Goal: Task Accomplishment & Management: Manage account settings

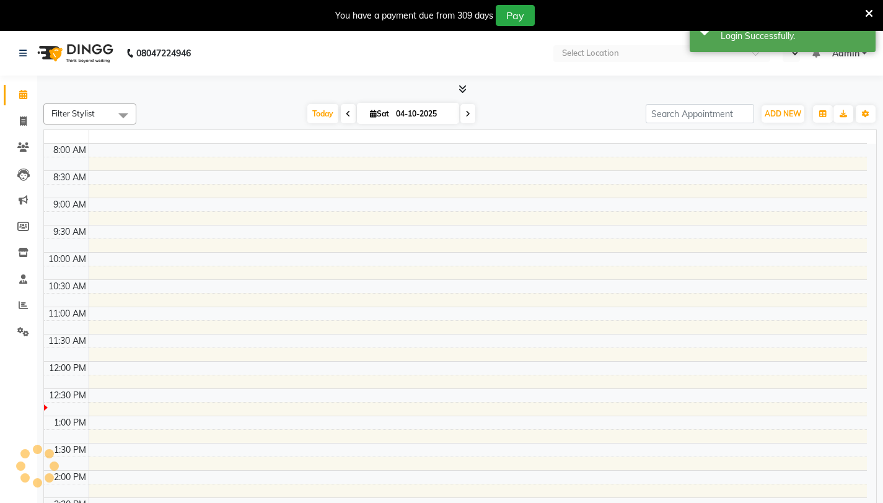
select select "en"
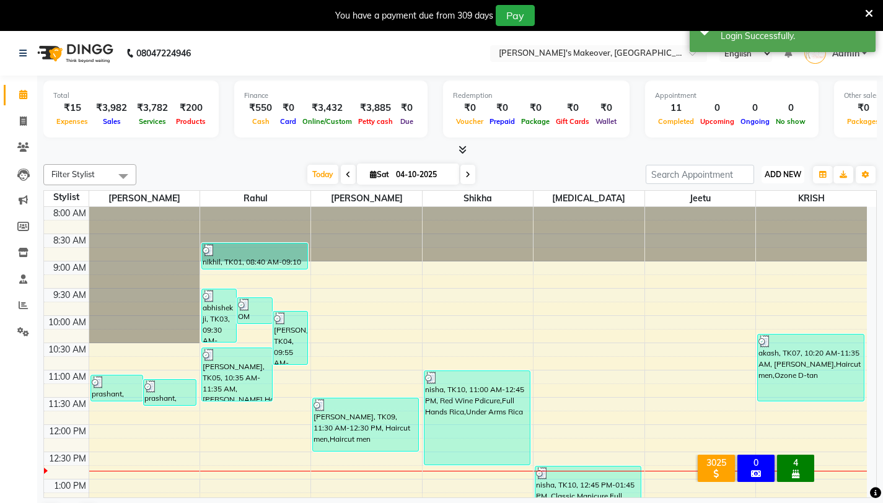
click at [797, 177] on span "ADD NEW" at bounding box center [783, 174] width 37 height 9
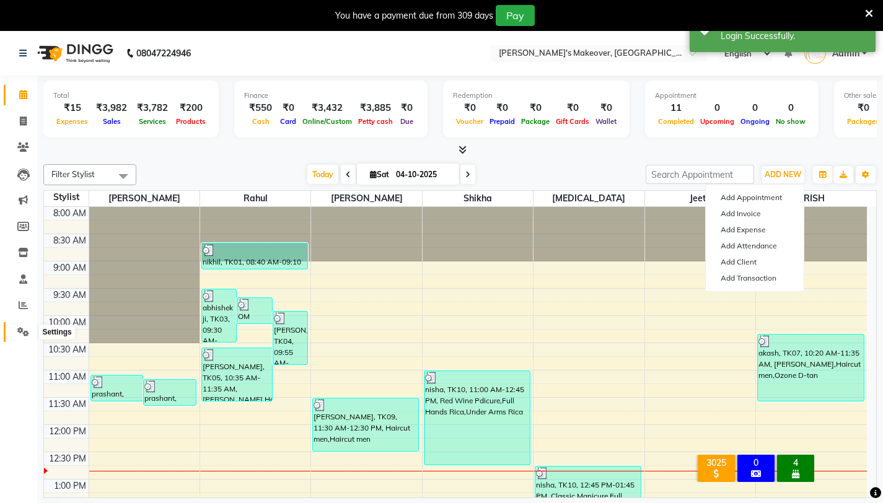
click at [14, 334] on span at bounding box center [23, 332] width 22 height 14
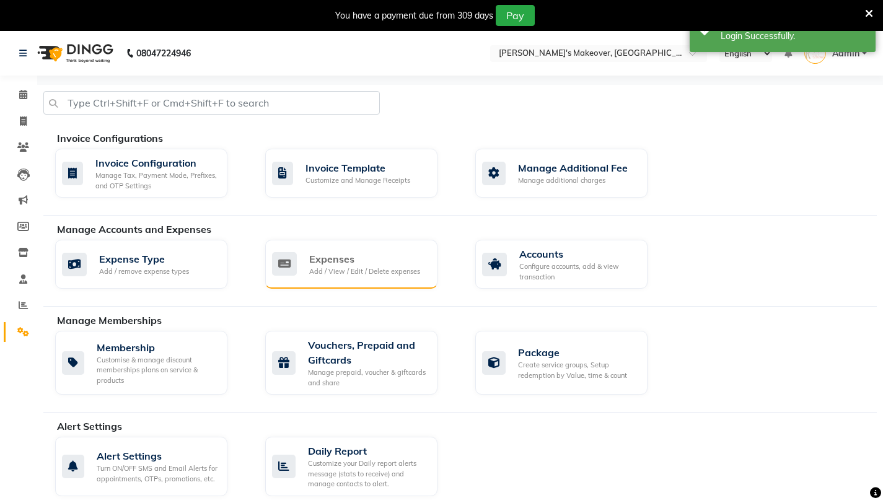
click at [314, 264] on div "Expenses" at bounding box center [364, 259] width 111 height 15
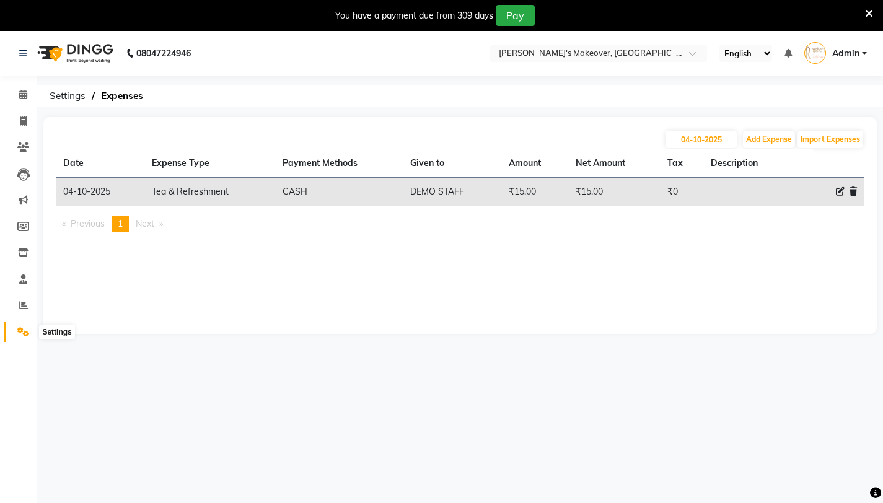
click at [20, 330] on icon at bounding box center [23, 331] width 12 height 9
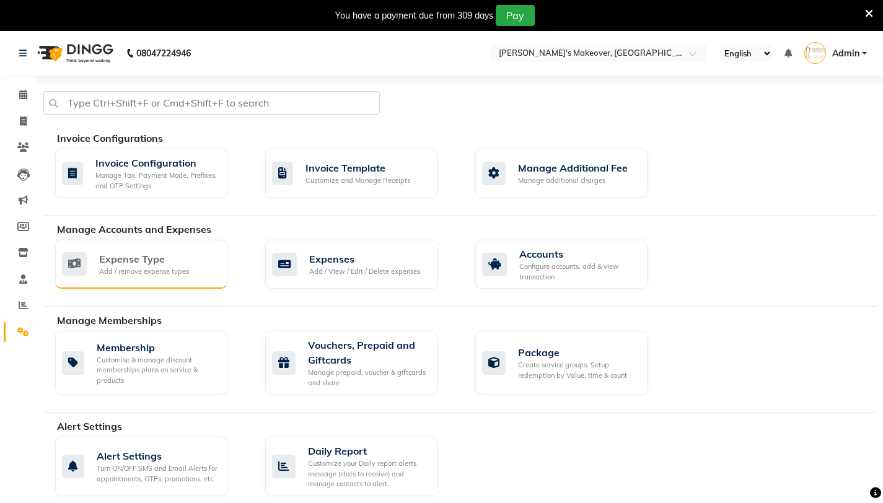
click at [156, 284] on div "Expense Type Add / remove expense types" at bounding box center [141, 264] width 172 height 49
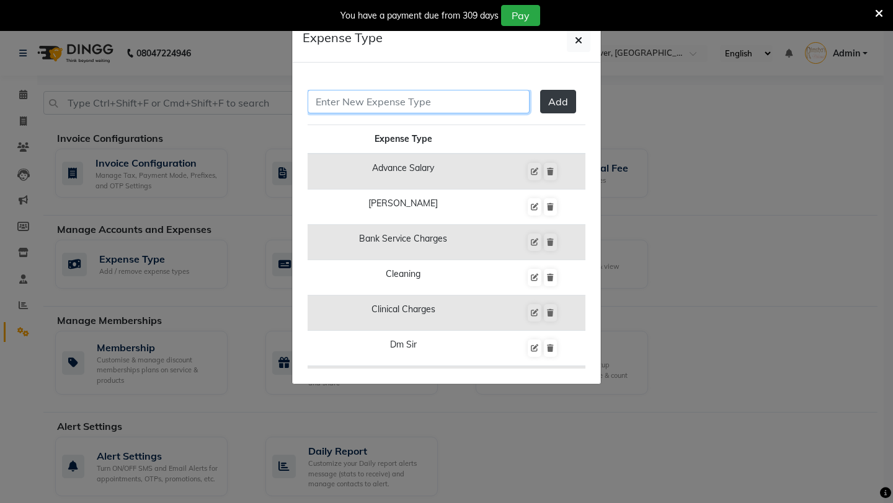
click at [439, 104] on input "text" at bounding box center [419, 102] width 222 height 24
type input "wa"
click at [754, 130] on ngb-modal-window "Expense Type wa Add Expense Type Advance Salary Baba Bank Service Charges Clean…" at bounding box center [446, 251] width 893 height 503
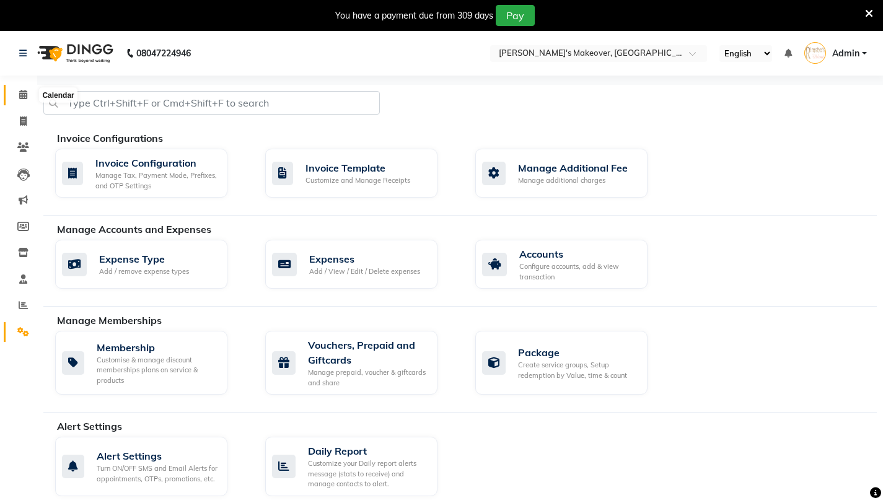
click at [24, 95] on icon at bounding box center [23, 94] width 8 height 9
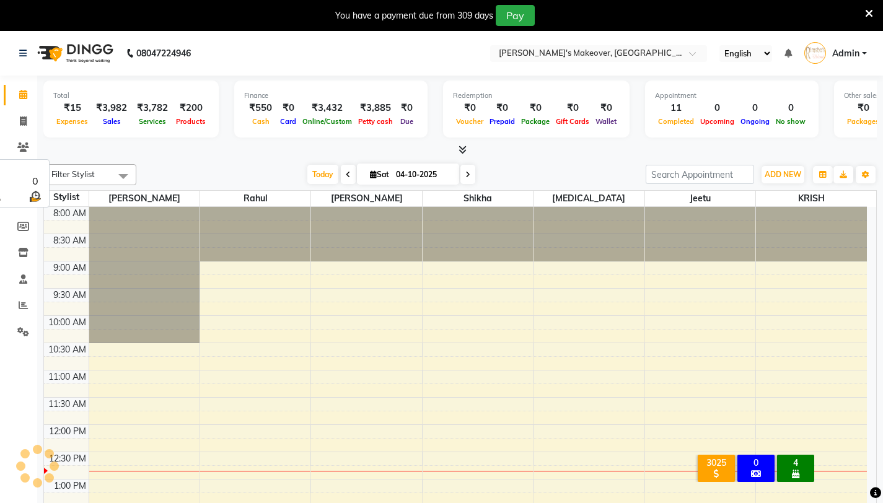
scroll to position [219, 0]
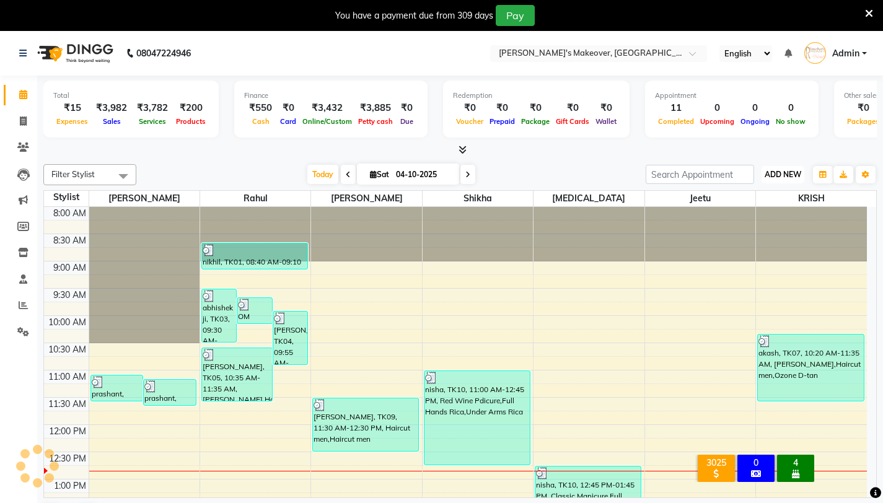
click at [790, 175] on span "ADD NEW" at bounding box center [783, 174] width 37 height 9
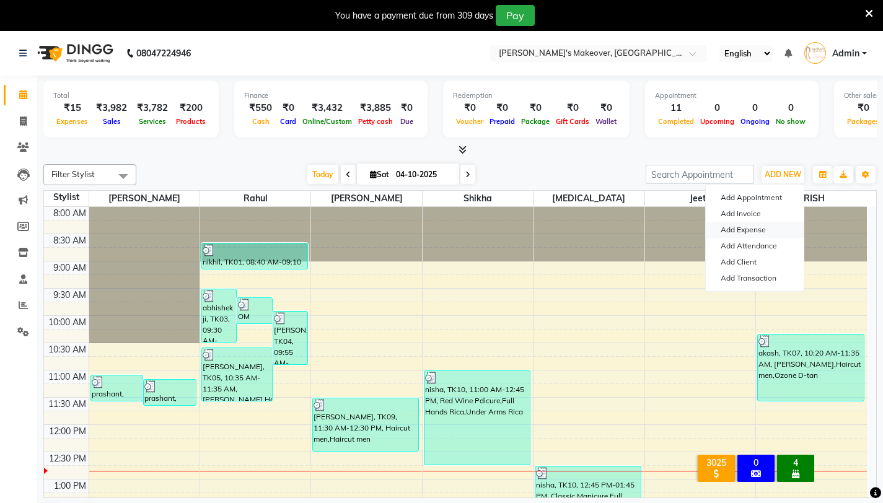
click at [748, 234] on link "Add Expense" at bounding box center [755, 230] width 98 height 16
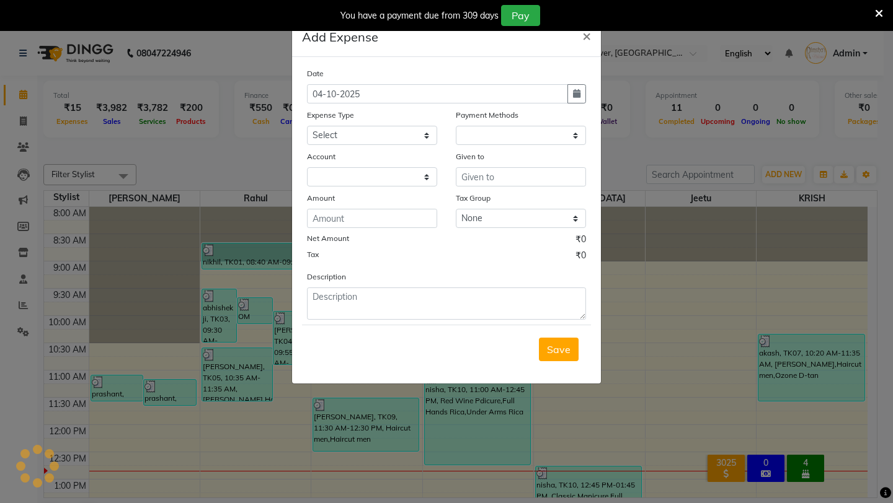
select select "1"
select select "6406"
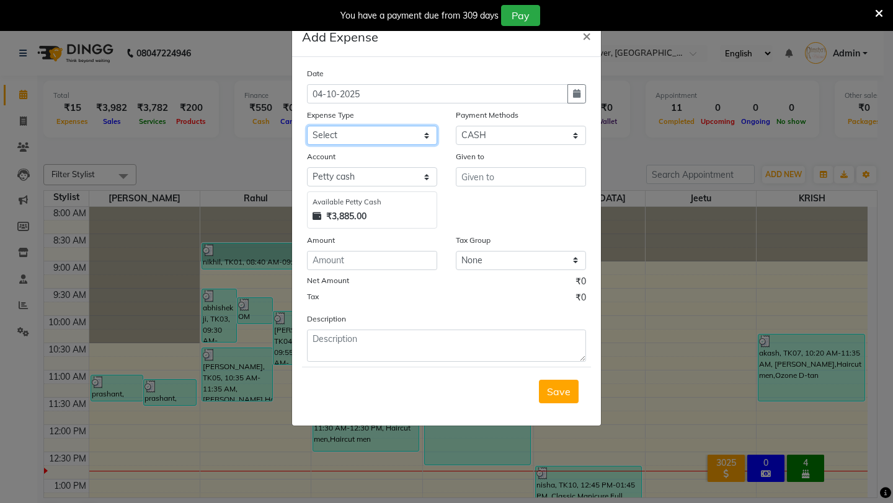
click at [339, 138] on select "Select Advance Salary Baba Bank Service Charges CLEANING Clinical charges DM SI…" at bounding box center [372, 135] width 130 height 19
click at [747, 175] on ngb-modal-window "Add Expense × Date [DATE] Expense Type Select Advance Salary Baba Bank Service …" at bounding box center [446, 251] width 893 height 503
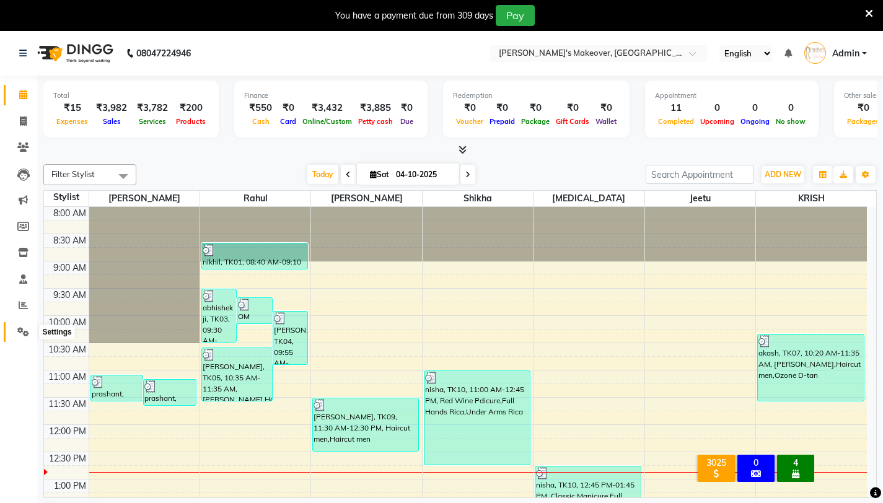
click at [32, 327] on span at bounding box center [23, 332] width 22 height 14
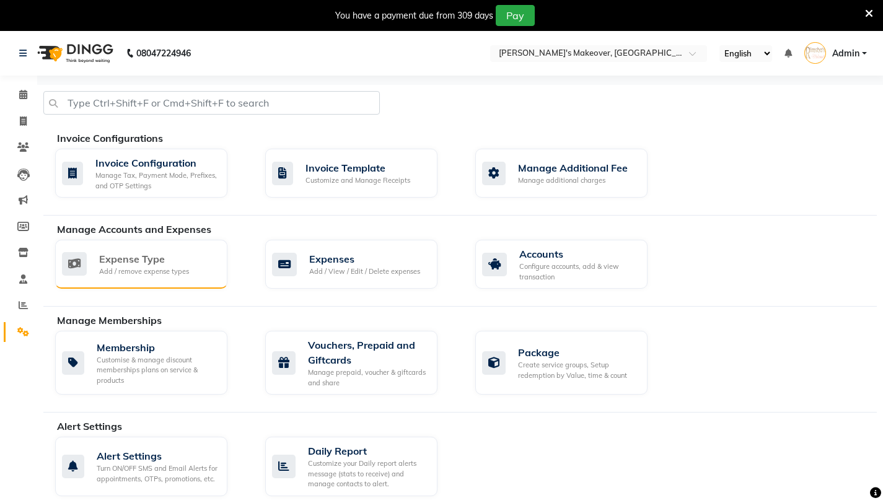
click at [145, 259] on div "Expense Type" at bounding box center [144, 259] width 90 height 15
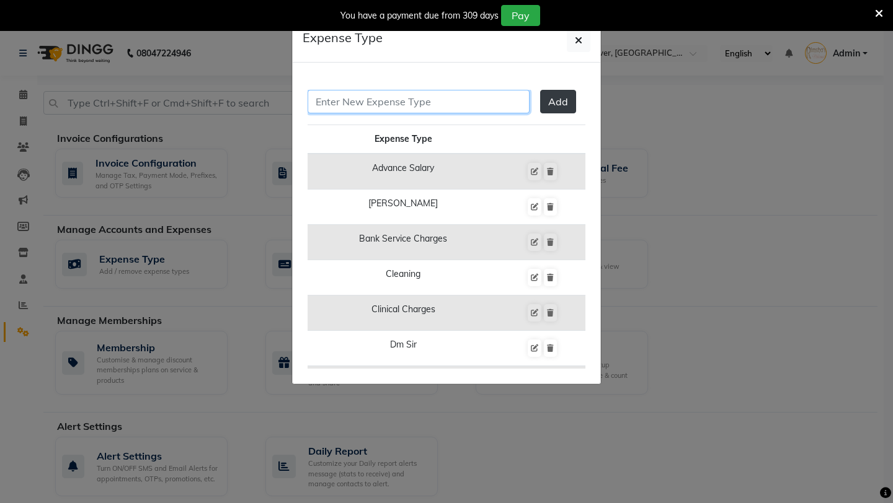
click at [360, 110] on input "text" at bounding box center [419, 102] width 222 height 24
type input "WATER CAMPER"
click at [549, 102] on span "Add" at bounding box center [558, 101] width 20 height 12
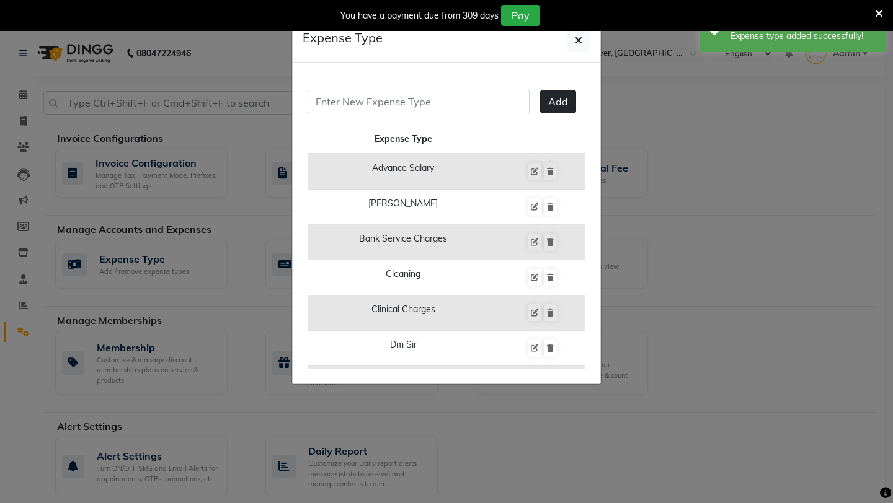
click at [661, 112] on ngb-modal-window "Expense Type Add Expense Type Advance Salary Baba Bank Service Charges Cleaning…" at bounding box center [446, 251] width 893 height 503
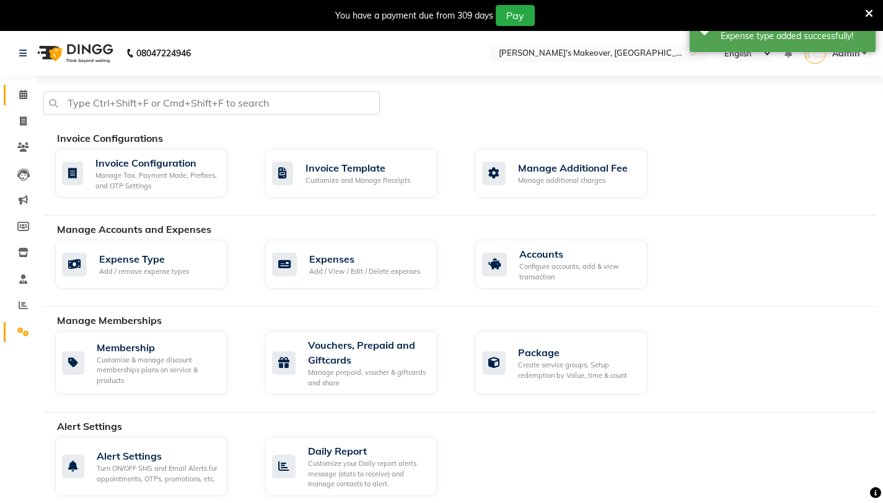
click at [22, 100] on span at bounding box center [23, 95] width 22 height 14
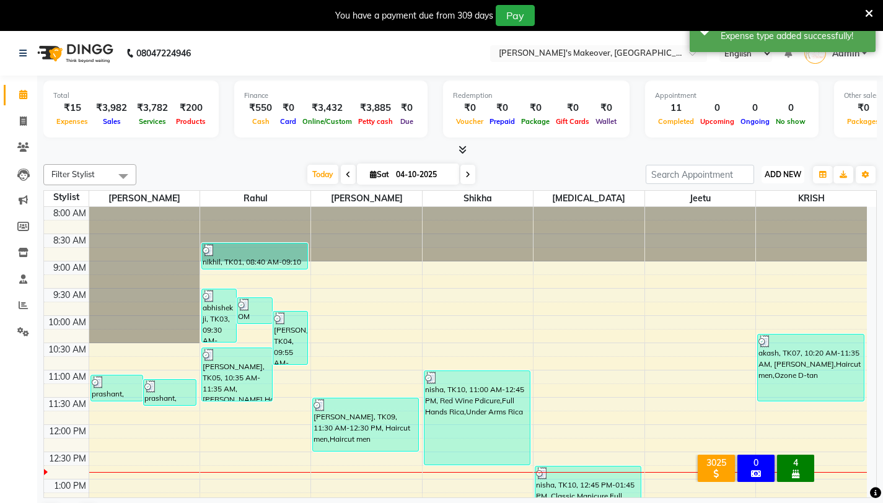
click at [771, 179] on button "ADD NEW Toggle Dropdown" at bounding box center [783, 174] width 43 height 17
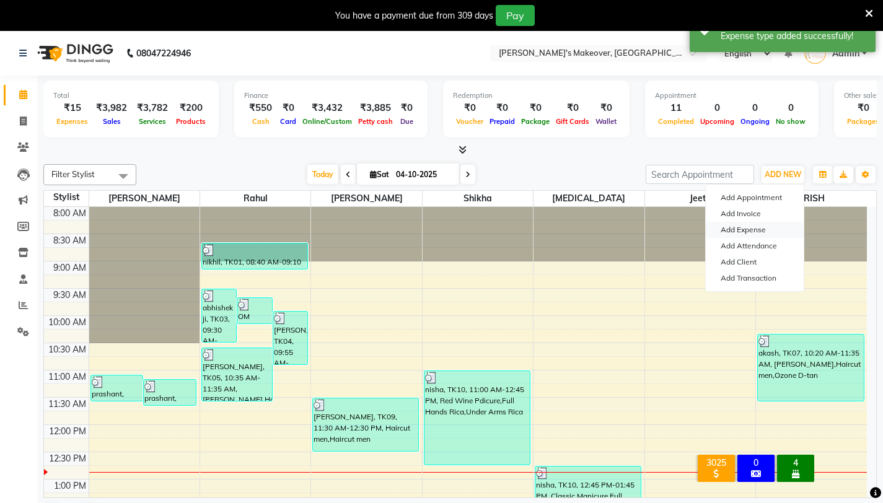
click at [737, 231] on link "Add Expense" at bounding box center [755, 230] width 98 height 16
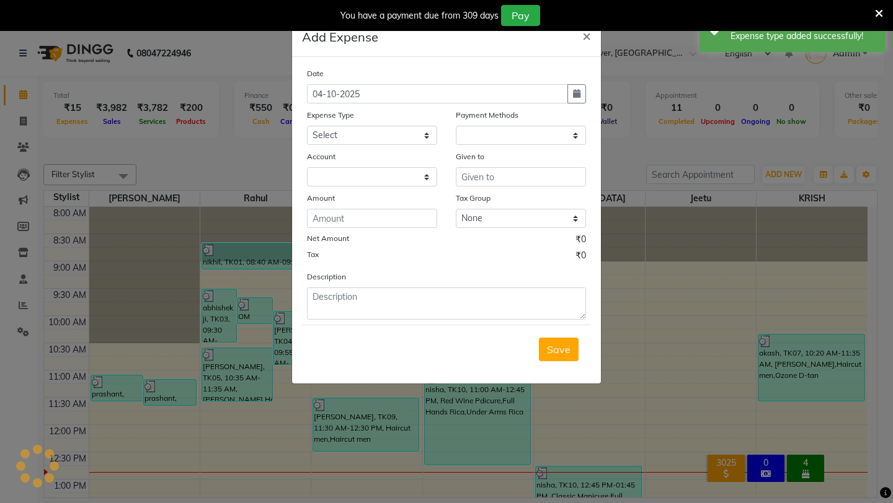
select select "1"
select select "6406"
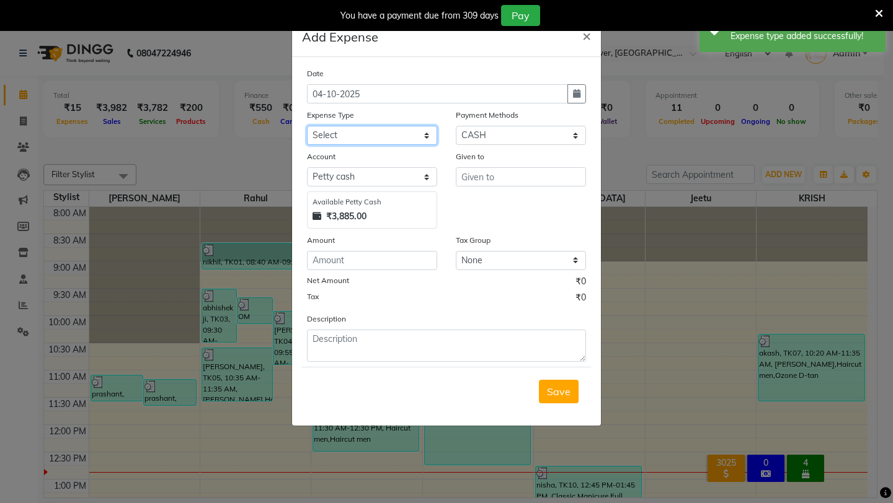
click at [385, 141] on select "Select Advance Salary Baba Bank Service Charges CLEANING Clinical charges DM SI…" at bounding box center [372, 135] width 130 height 19
select select "25168"
click at [307, 126] on select "Select Advance Salary Baba Bank Service Charges CLEANING Clinical charges DM SI…" at bounding box center [372, 135] width 130 height 19
click at [399, 267] on input "number" at bounding box center [372, 260] width 130 height 19
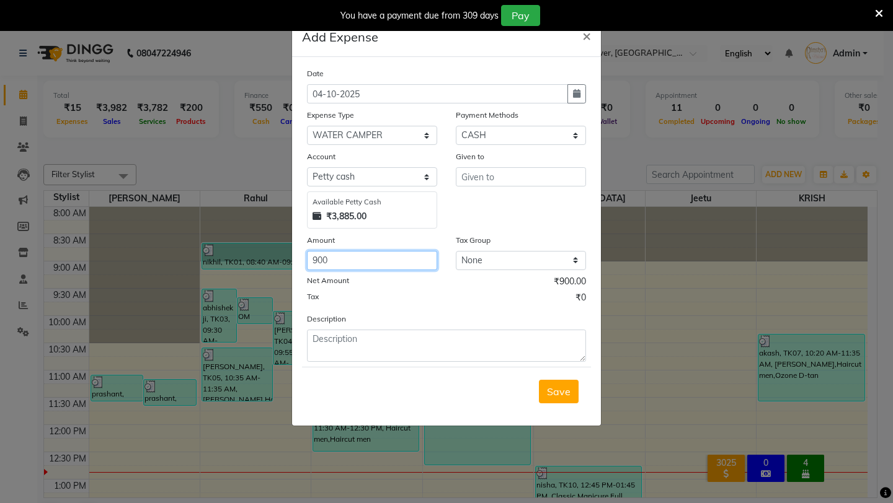
type input "900"
click at [502, 179] on input "text" at bounding box center [521, 176] width 130 height 19
type input "UU"
click at [511, 141] on select "Select CASH UPI Coupon PhonePe Points Gift Card Wallet CARD Prepaid Voucher Pac…" at bounding box center [521, 135] width 130 height 19
select select "8"
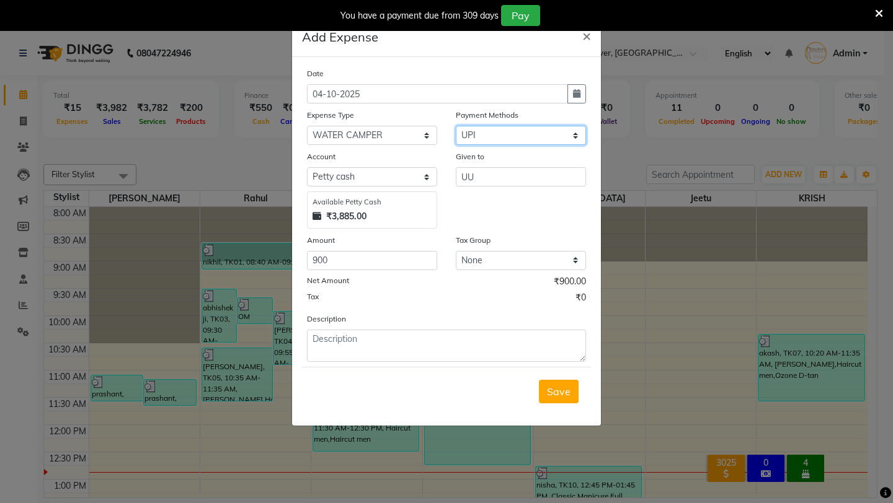
click at [456, 126] on select "Select CASH UPI Coupon PhonePe Points Gift Card Wallet CARD Prepaid Voucher Pac…" at bounding box center [521, 135] width 130 height 19
select select "6407"
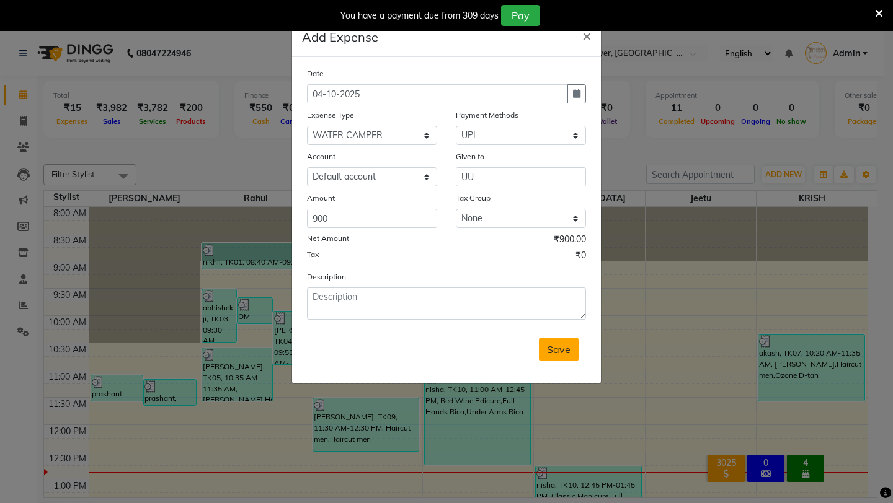
click at [558, 354] on span "Save" at bounding box center [559, 349] width 24 height 12
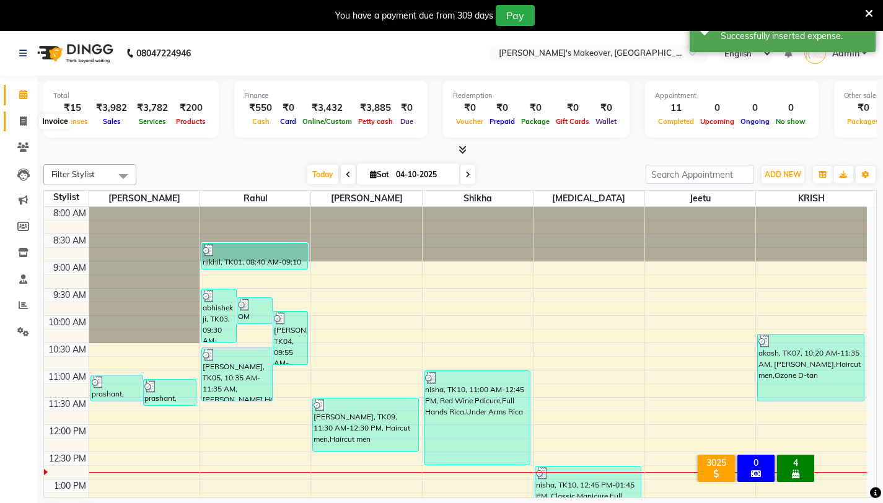
click at [30, 118] on span at bounding box center [23, 122] width 22 height 14
select select "7317"
select select "service"
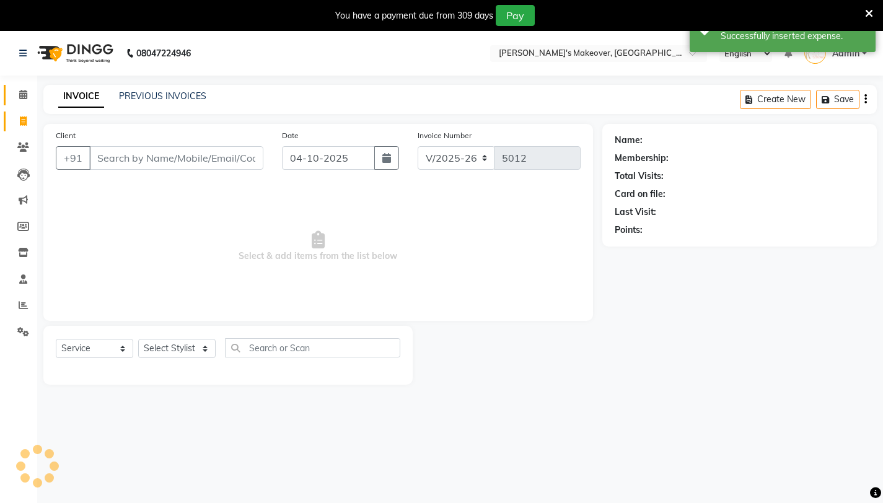
click at [25, 98] on icon at bounding box center [23, 94] width 8 height 9
